Goal: Task Accomplishment & Management: Manage account settings

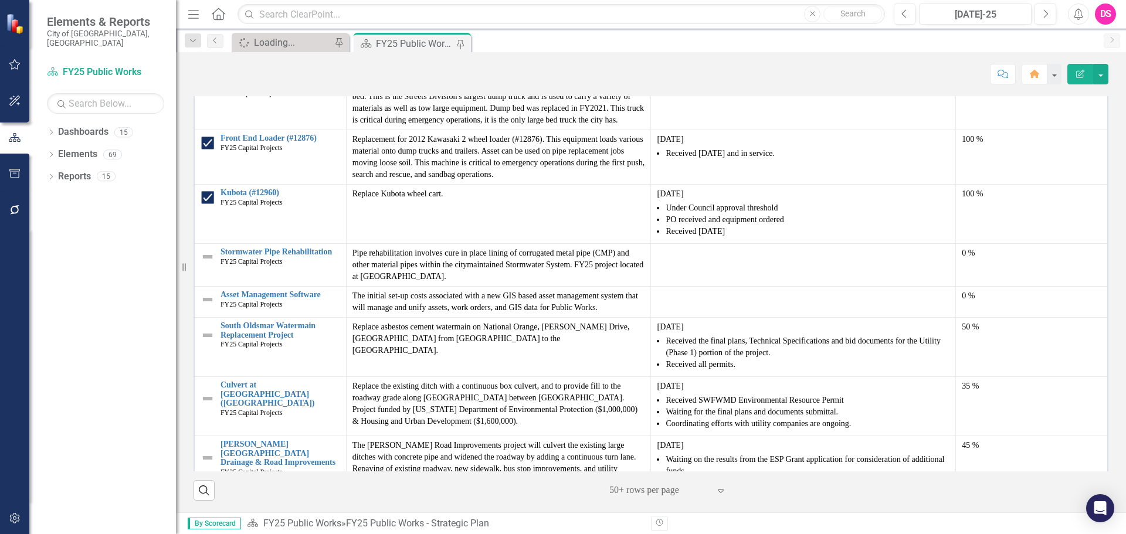
scroll to position [1116, 0]
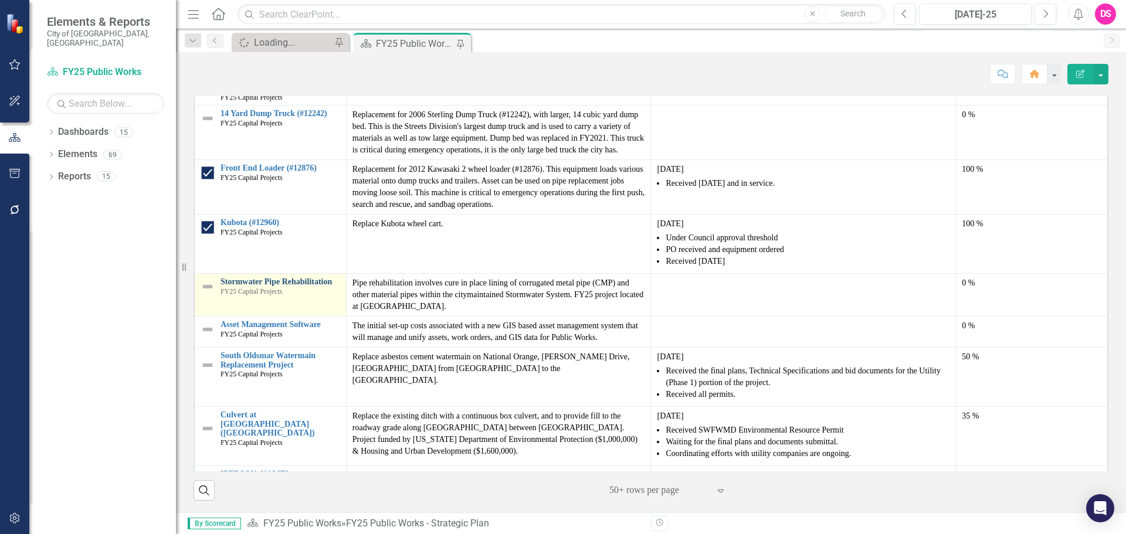
click at [298, 277] on link "Stormwater Pipe Rehabilitation" at bounding box center [280, 281] width 120 height 9
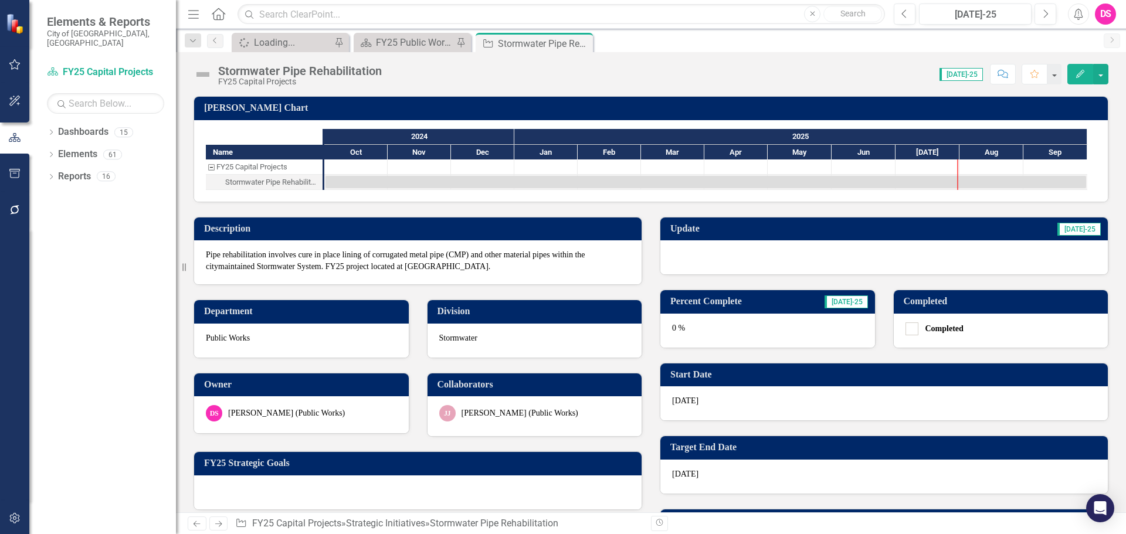
click at [687, 257] on div at bounding box center [883, 257] width 447 height 34
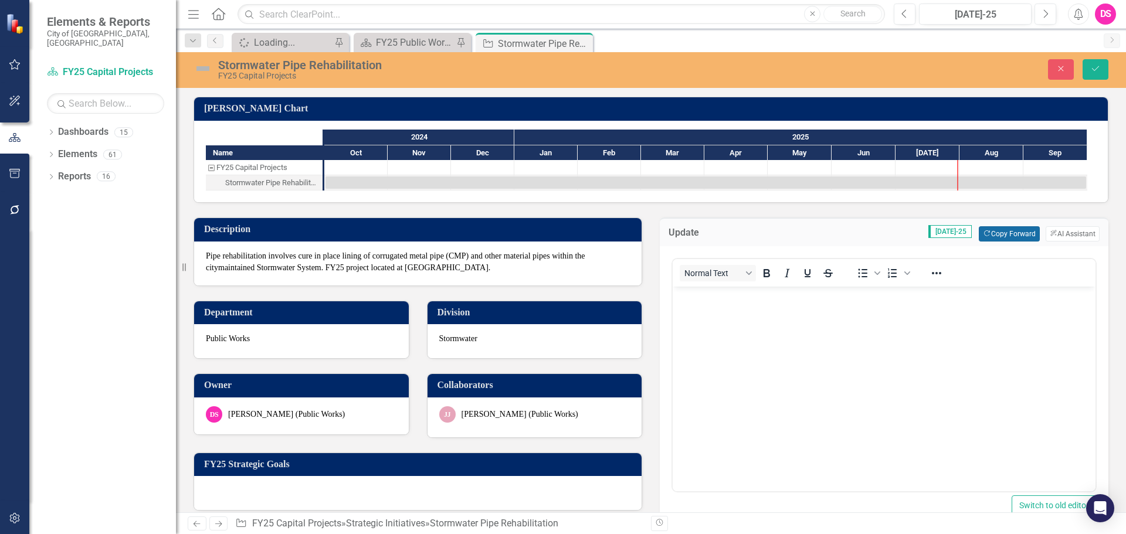
click at [985, 239] on button "Copy Forward Copy Forward" at bounding box center [1009, 233] width 60 height 15
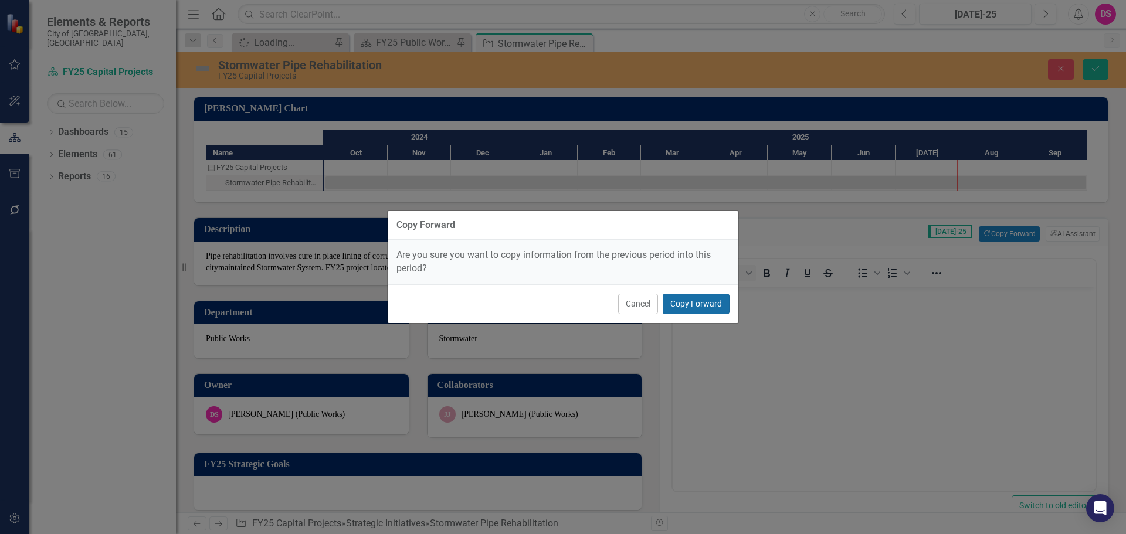
click at [696, 305] on button "Copy Forward" at bounding box center [696, 304] width 67 height 21
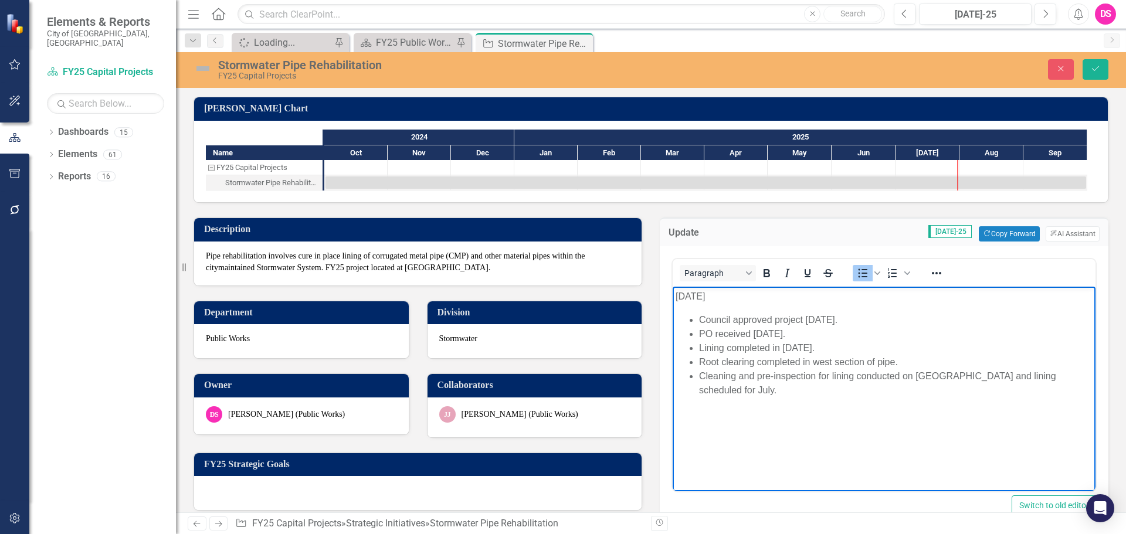
click at [1087, 373] on li "Cleaning and pre-inspection for lining conducted on [GEOGRAPHIC_DATA] and linin…" at bounding box center [895, 383] width 393 height 28
click at [973, 375] on li "Cleaning and pre-inspection for lining conducted on [GEOGRAPHIC_DATA] and linin…" at bounding box center [895, 383] width 393 height 28
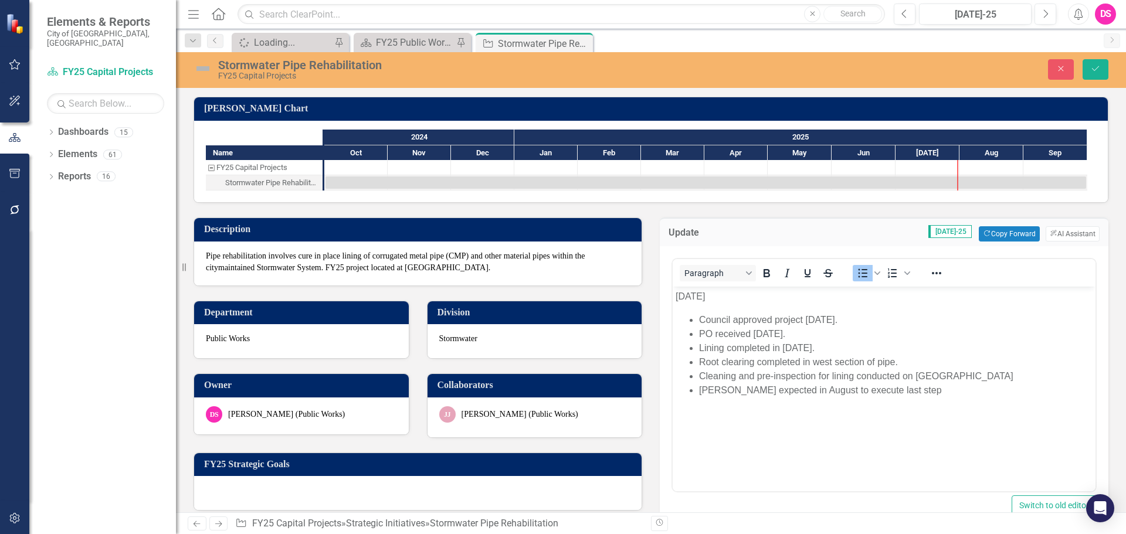
click at [205, 73] on img at bounding box center [203, 68] width 19 height 19
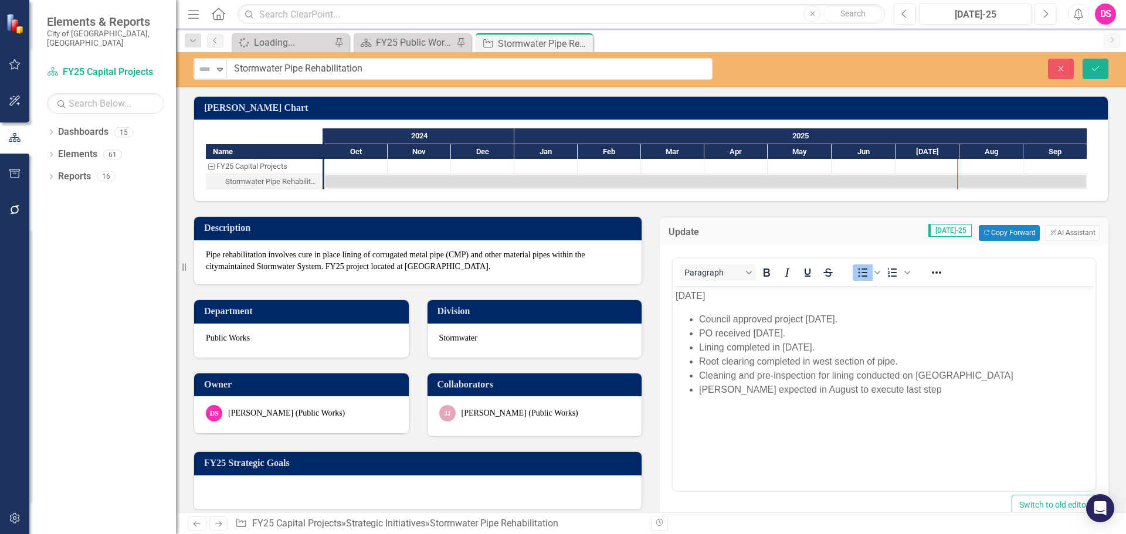
click at [205, 73] on img at bounding box center [205, 69] width 14 height 14
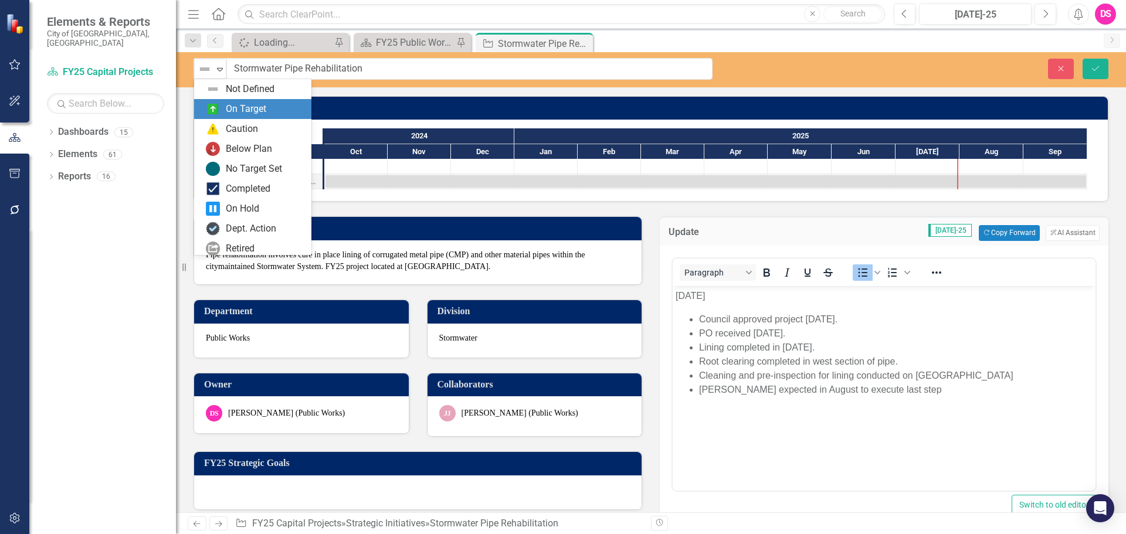
click at [218, 101] on div "On Target" at bounding box center [252, 109] width 117 height 20
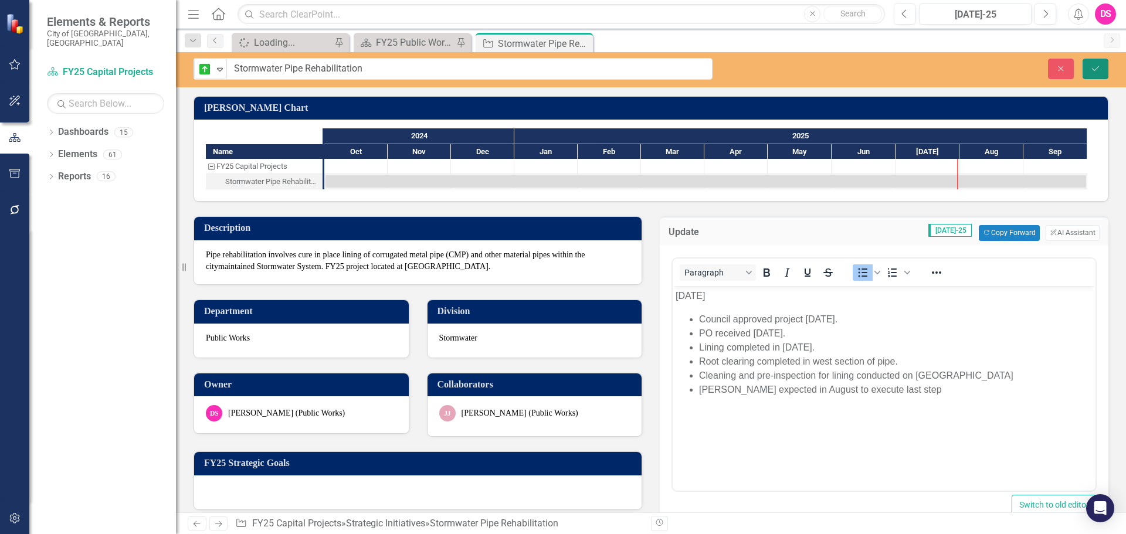
click at [1094, 73] on button "Save" at bounding box center [1095, 69] width 26 height 21
